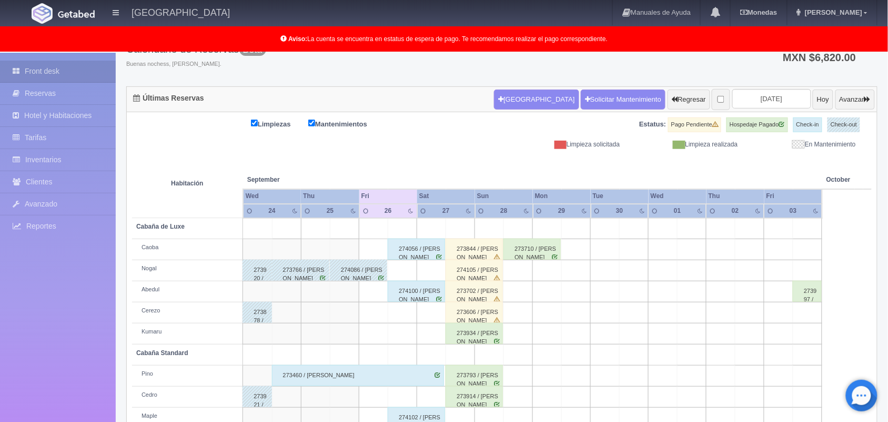
scroll to position [74, 0]
click at [843, 95] on button "Avanzar" at bounding box center [855, 100] width 39 height 20
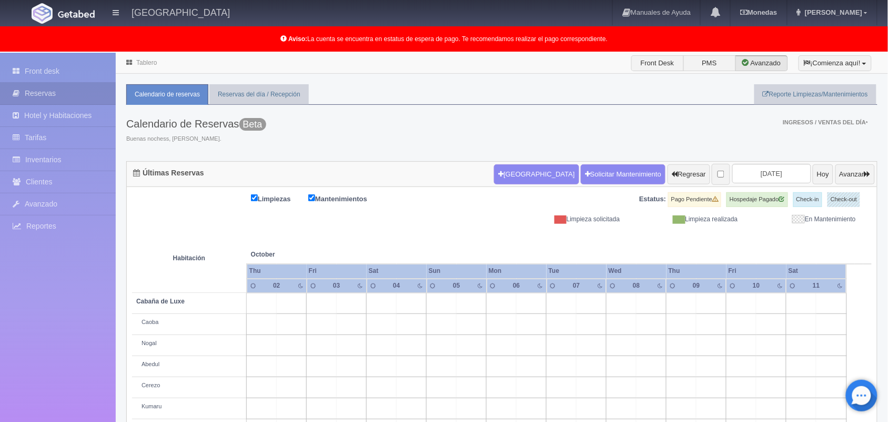
scroll to position [146, 0]
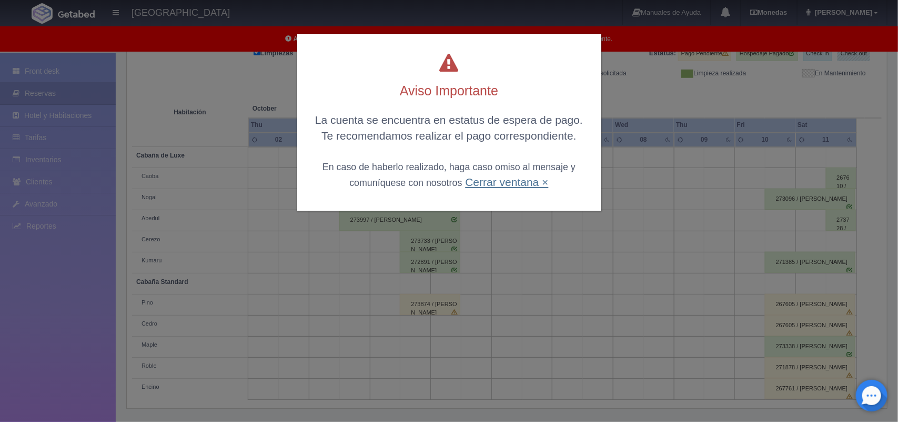
click at [516, 179] on link "Cerrar ventana ×" at bounding box center [506, 182] width 83 height 12
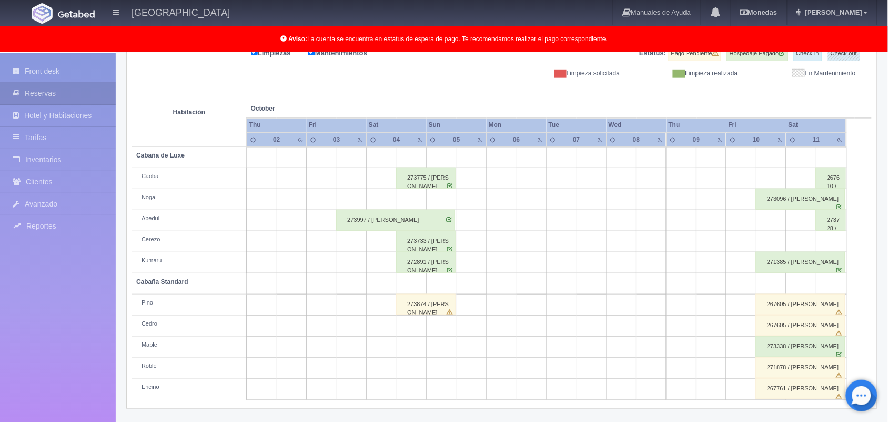
scroll to position [0, 0]
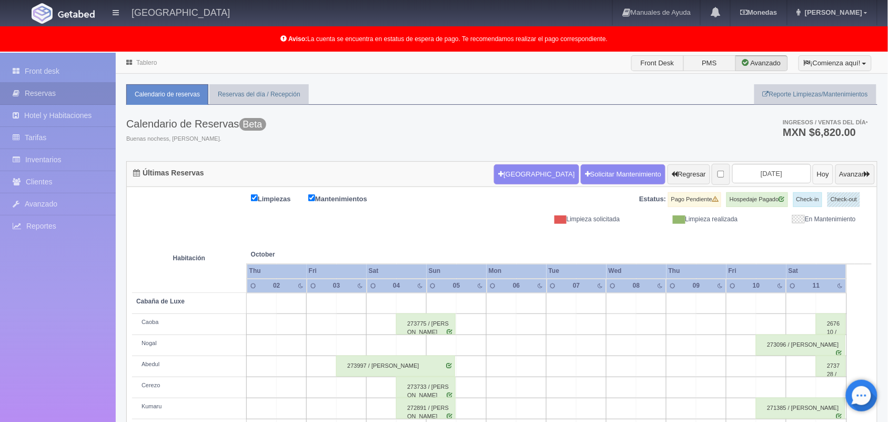
click at [813, 174] on button "Hoy" at bounding box center [823, 174] width 21 height 20
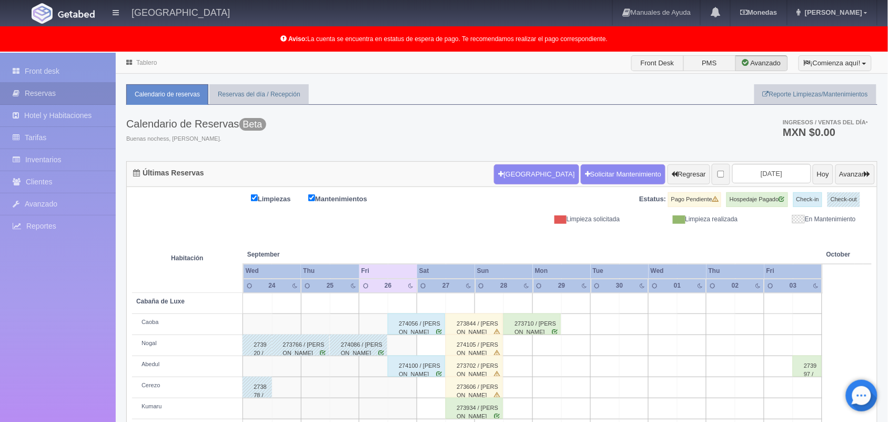
scroll to position [146, 0]
